Goal: Navigation & Orientation: Find specific page/section

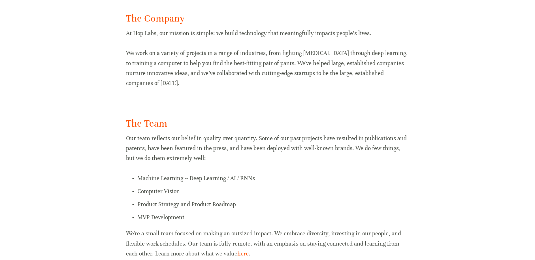
scroll to position [107, 0]
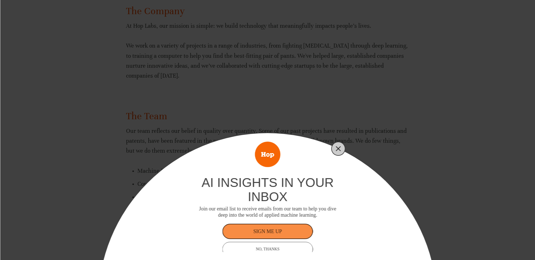
click at [341, 150] on icon "Close" at bounding box center [338, 148] width 5 height 5
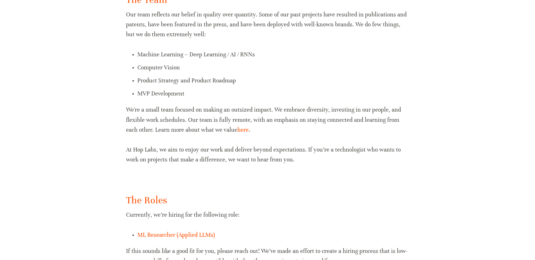
scroll to position [231, 0]
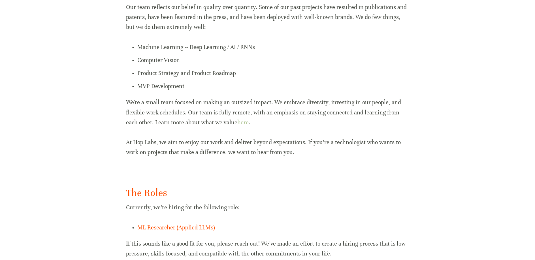
click at [237, 124] on link "here" at bounding box center [242, 122] width 11 height 7
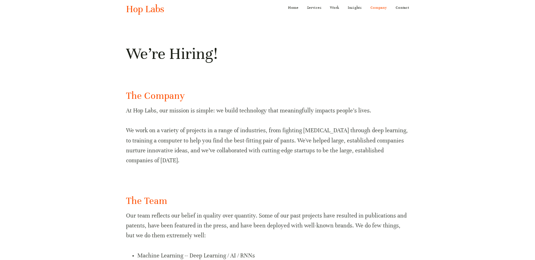
scroll to position [0, 0]
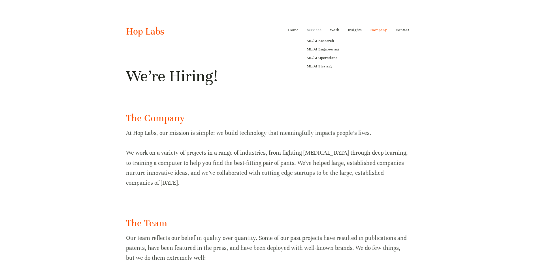
click at [321, 31] on link "Services" at bounding box center [314, 30] width 15 height 9
click at [320, 39] on link "ML/AI Research" at bounding box center [323, 41] width 41 height 9
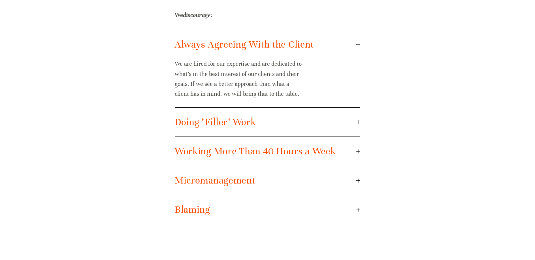
scroll to position [1105, 0]
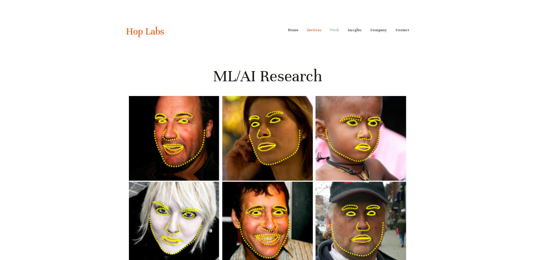
click at [335, 32] on link "Work" at bounding box center [334, 30] width 9 height 9
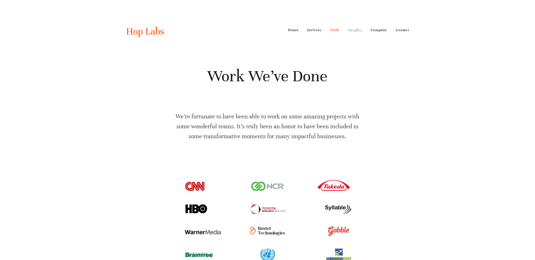
click at [351, 31] on link "Insights" at bounding box center [355, 30] width 14 height 9
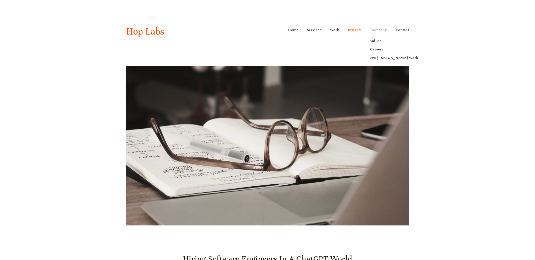
click at [375, 29] on link "Company" at bounding box center [379, 30] width 17 height 9
click at [377, 51] on link "Careers" at bounding box center [394, 49] width 56 height 9
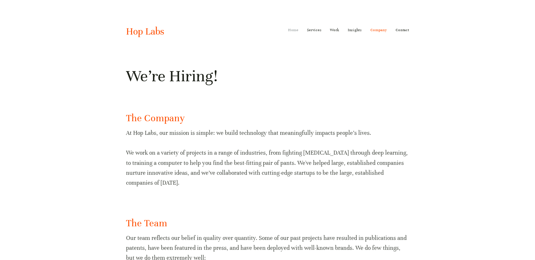
click at [292, 31] on link "Home" at bounding box center [293, 30] width 10 height 9
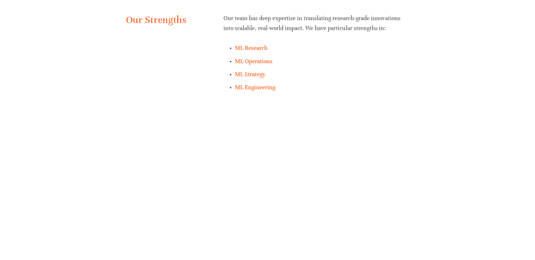
scroll to position [518, 0]
